Goal: Task Accomplishment & Management: Use online tool/utility

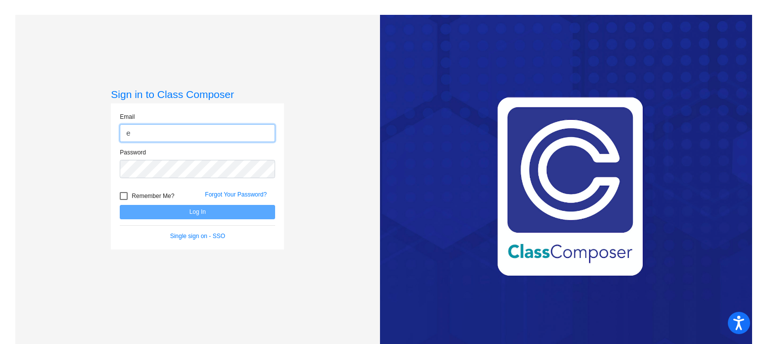
type input "[EMAIL_ADDRESS][DOMAIN_NAME]"
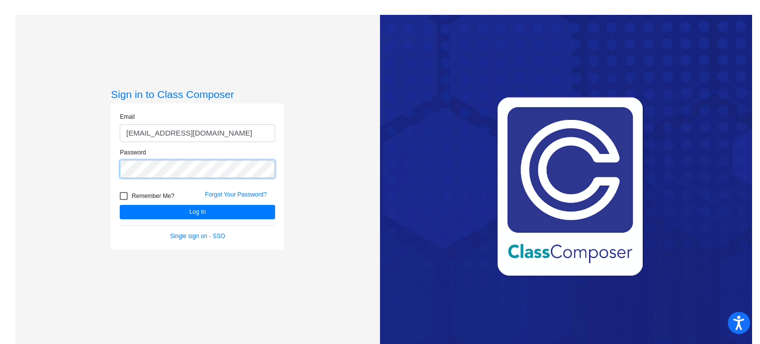
click at [120, 205] on button "Log In" at bounding box center [197, 212] width 155 height 14
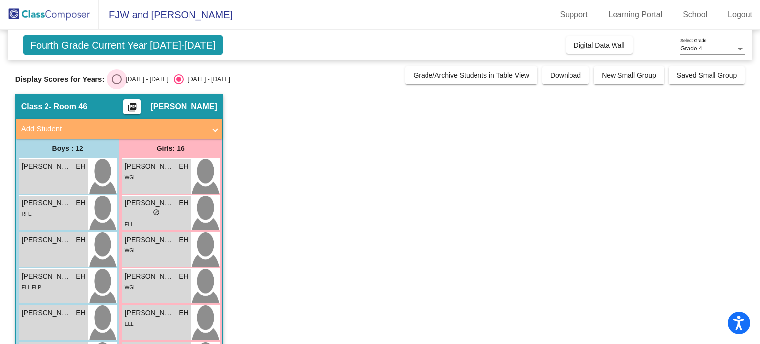
click at [134, 77] on div "[DATE] - [DATE]" at bounding box center [145, 79] width 47 height 9
click at [117, 84] on input "[DATE] - [DATE]" at bounding box center [116, 84] width 0 height 0
radio input "true"
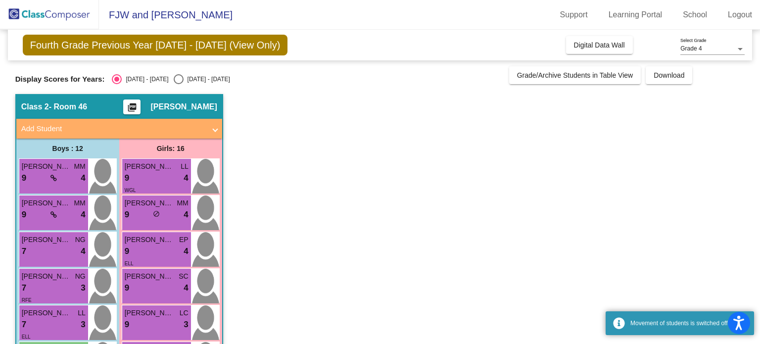
click at [177, 74] on label "[DATE] - [DATE]" at bounding box center [202, 79] width 56 height 10
click at [178, 84] on input "[DATE] - [DATE]" at bounding box center [178, 84] width 0 height 0
radio input "true"
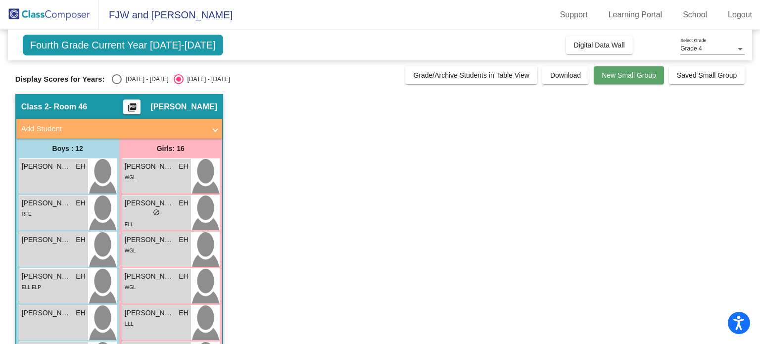
click at [611, 79] on span "New Small Group" at bounding box center [629, 75] width 54 height 8
